Goal: Information Seeking & Learning: Learn about a topic

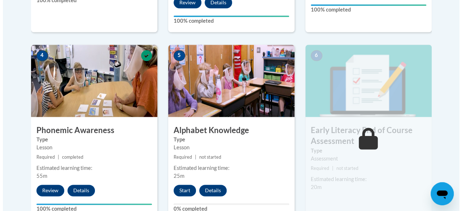
scroll to position [433, 0]
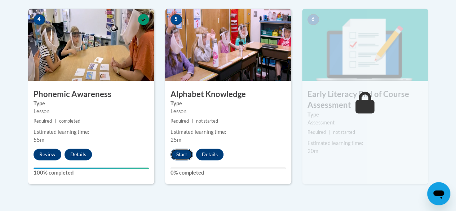
click at [180, 154] on button "Start" at bounding box center [182, 155] width 22 height 12
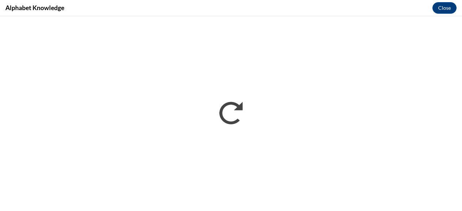
scroll to position [0, 0]
